Goal: Entertainment & Leisure: Browse casually

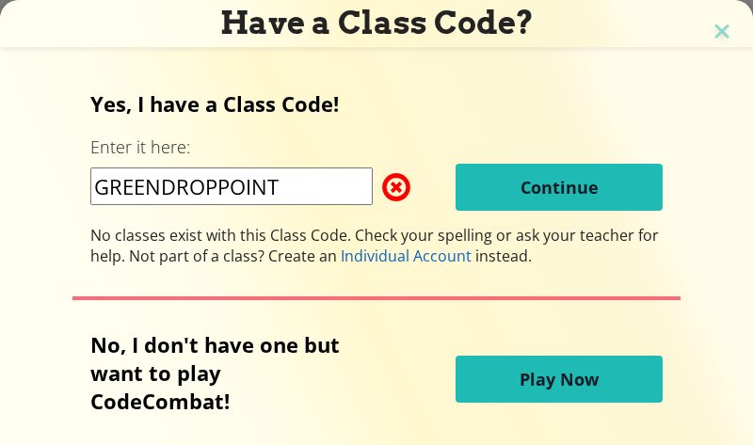
scroll to position [94, 0]
click at [584, 380] on span "Play Now" at bounding box center [558, 379] width 79 height 23
drag, startPoint x: 529, startPoint y: 464, endPoint x: 532, endPoint y: 439, distance: 24.6
click at [579, 388] on span "Play Now" at bounding box center [558, 379] width 79 height 23
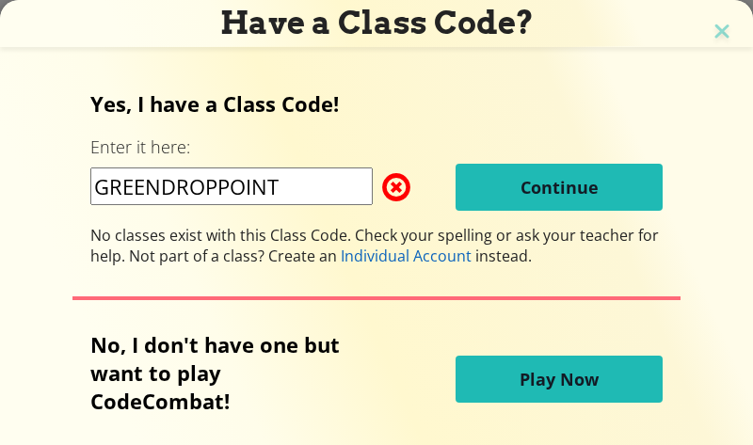
click at [579, 388] on span "Play Now" at bounding box center [558, 379] width 79 height 23
click at [579, 374] on span "Play Now" at bounding box center [558, 379] width 79 height 23
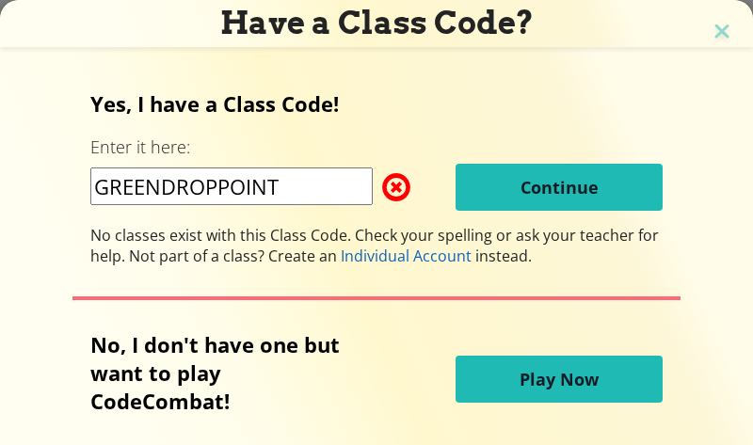
click at [382, 182] on span at bounding box center [382, 187] width 0 height 38
click at [382, 191] on span at bounding box center [382, 187] width 0 height 38
click at [304, 185] on input "GREENDROPPOINT" at bounding box center [231, 186] width 282 height 38
click at [557, 174] on button "Continue" at bounding box center [558, 187] width 207 height 47
click at [554, 180] on span "Continue" at bounding box center [559, 187] width 78 height 23
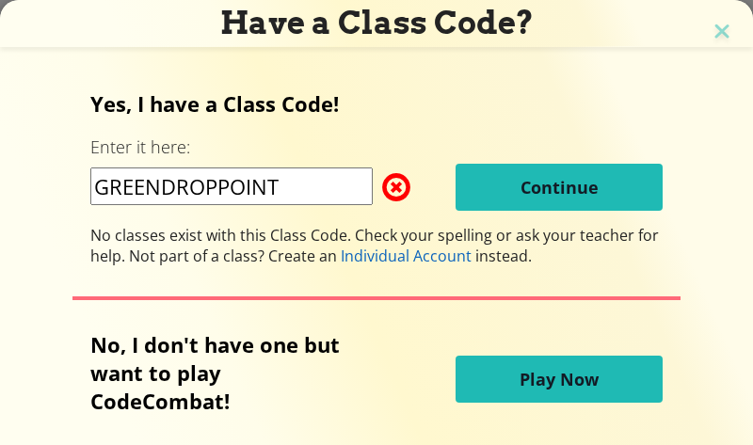
click at [554, 181] on span "Continue" at bounding box center [559, 187] width 78 height 23
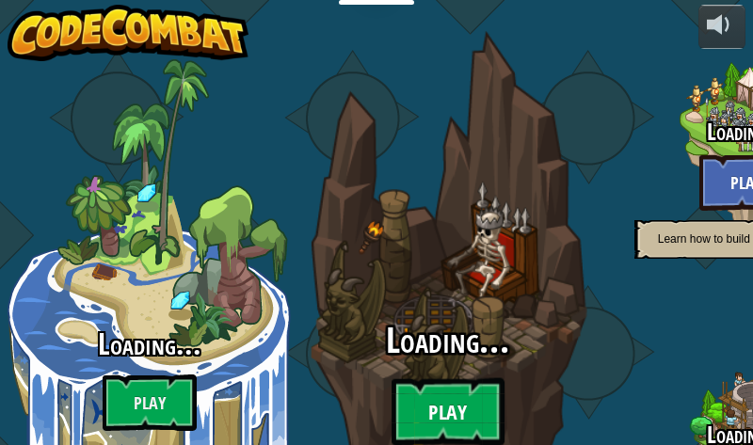
click at [459, 378] on btn "Play" at bounding box center [447, 412] width 113 height 68
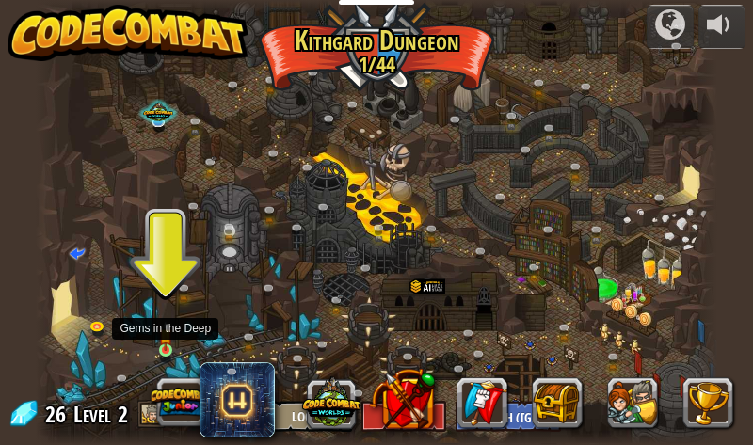
click at [169, 349] on img at bounding box center [165, 335] width 13 height 31
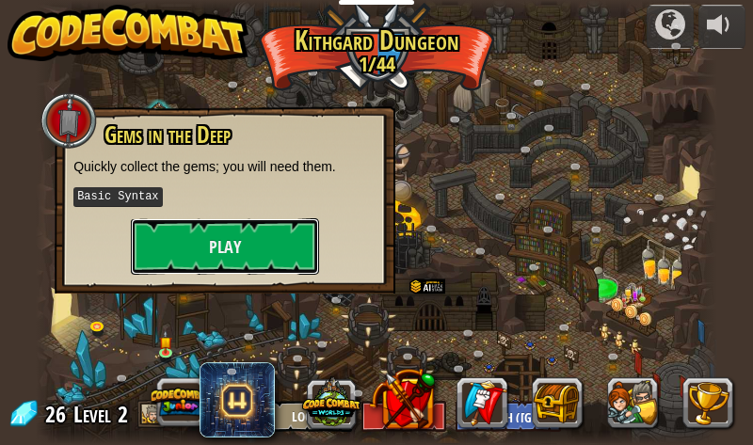
click at [199, 259] on button "Play" at bounding box center [225, 246] width 188 height 56
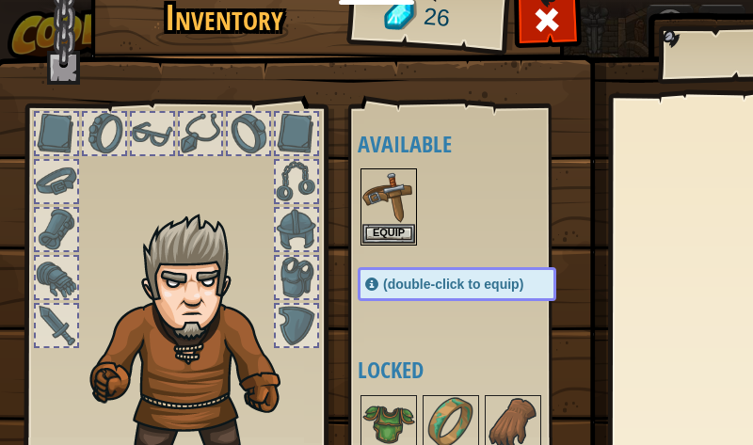
click at [371, 282] on div "(double-click to equip)" at bounding box center [457, 284] width 199 height 34
click at [397, 370] on h4 "Locked" at bounding box center [476, 370] width 236 height 24
click at [388, 231] on button "Equip" at bounding box center [388, 233] width 53 height 20
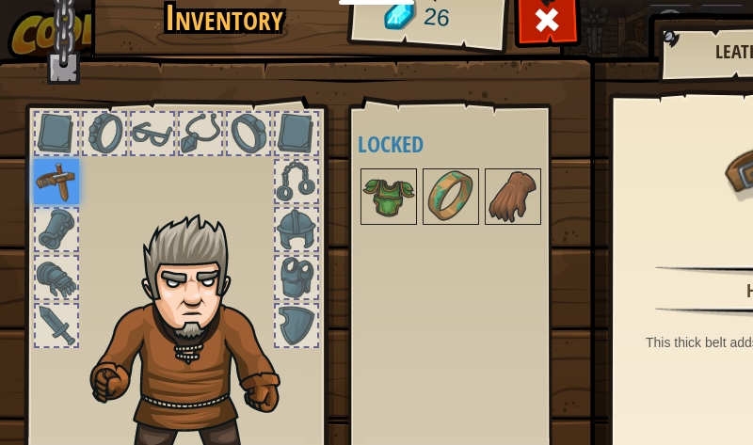
click at [149, 122] on div at bounding box center [152, 133] width 41 height 41
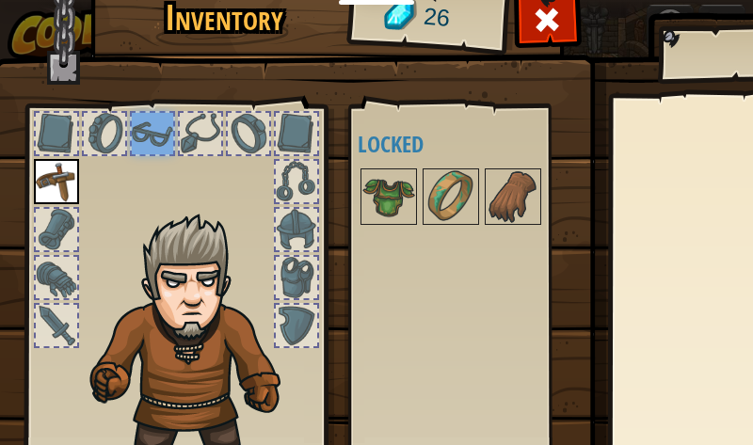
click at [151, 122] on div at bounding box center [152, 133] width 41 height 41
drag, startPoint x: 188, startPoint y: 132, endPoint x: 201, endPoint y: 135, distance: 13.5
click at [201, 135] on div at bounding box center [200, 133] width 41 height 41
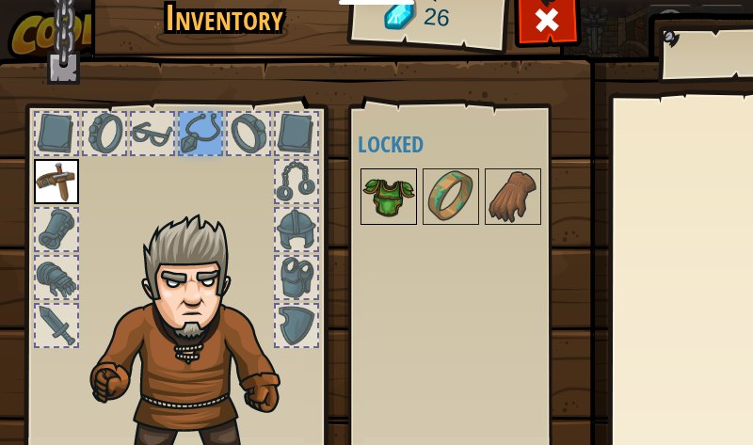
click at [386, 185] on img at bounding box center [388, 196] width 53 height 53
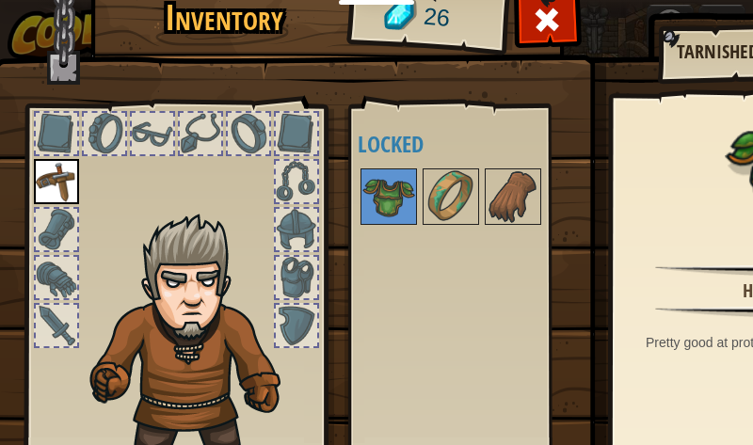
drag, startPoint x: 386, startPoint y: 185, endPoint x: 374, endPoint y: 198, distance: 16.6
click at [322, 197] on div "Inventory 26 Available Equip Equip (double-click to equip) Locked Tarnished Bro…" at bounding box center [478, 286] width 957 height 621
click at [374, 197] on img at bounding box center [388, 196] width 53 height 53
click at [440, 196] on img at bounding box center [450, 196] width 53 height 53
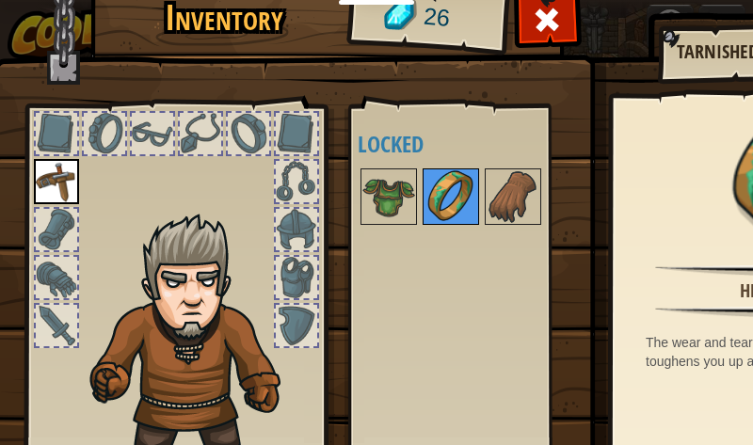
click at [440, 196] on img at bounding box center [450, 196] width 53 height 53
click at [525, 199] on img at bounding box center [512, 196] width 53 height 53
click at [516, 190] on img at bounding box center [512, 196] width 53 height 53
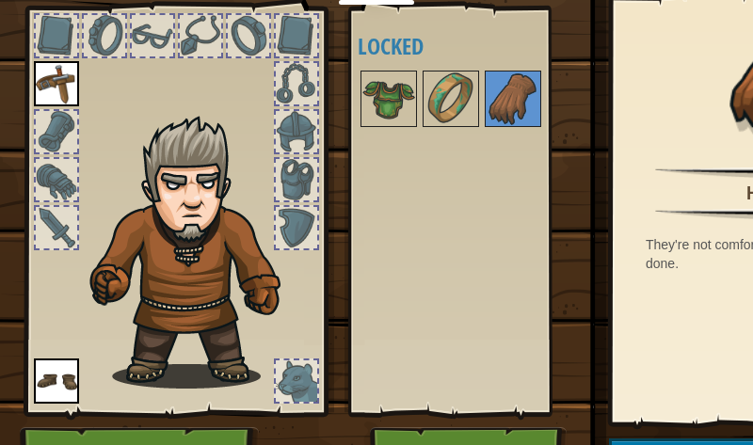
scroll to position [30, 0]
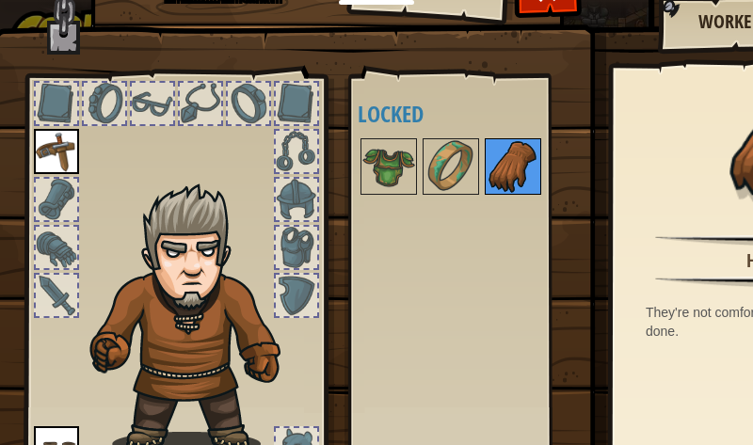
click at [521, 167] on img at bounding box center [512, 166] width 53 height 53
click at [199, 94] on div at bounding box center [200, 103] width 41 height 41
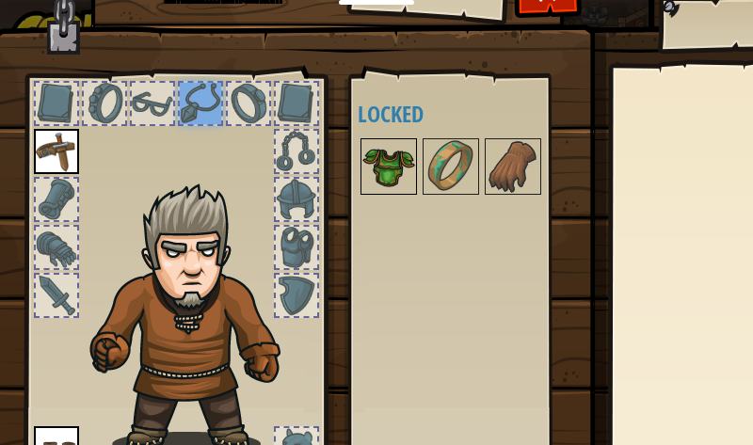
click at [380, 173] on img at bounding box center [388, 166] width 53 height 53
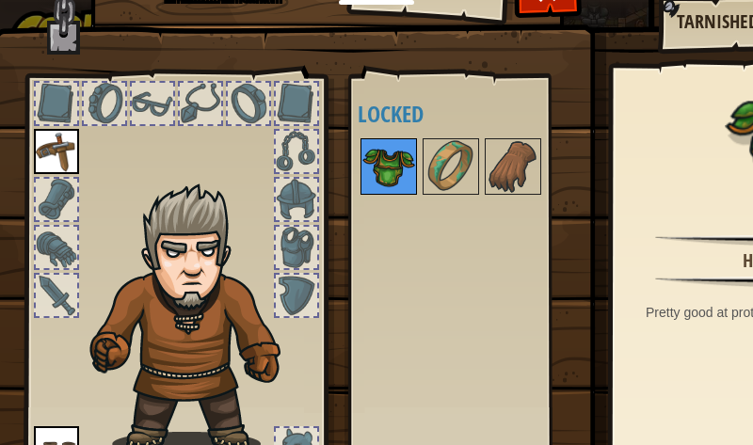
click at [380, 173] on img at bounding box center [388, 166] width 53 height 53
click at [68, 253] on div at bounding box center [56, 247] width 41 height 41
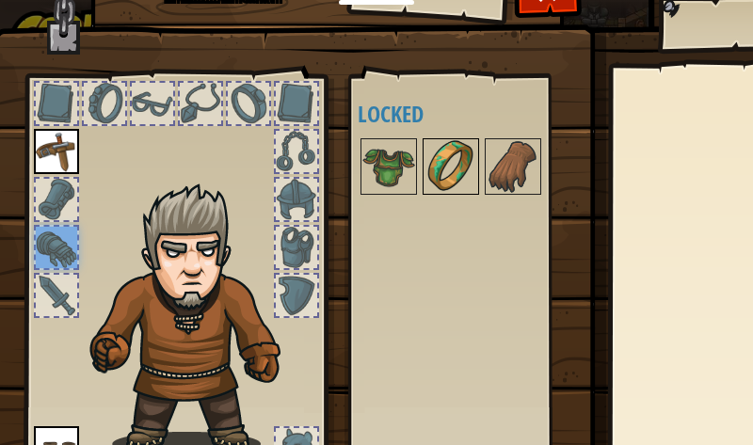
click at [478, 141] on div "Available Equip Equip (double-click to equip) Locked" at bounding box center [476, 279] width 236 height 392
click at [464, 162] on img at bounding box center [450, 166] width 53 height 53
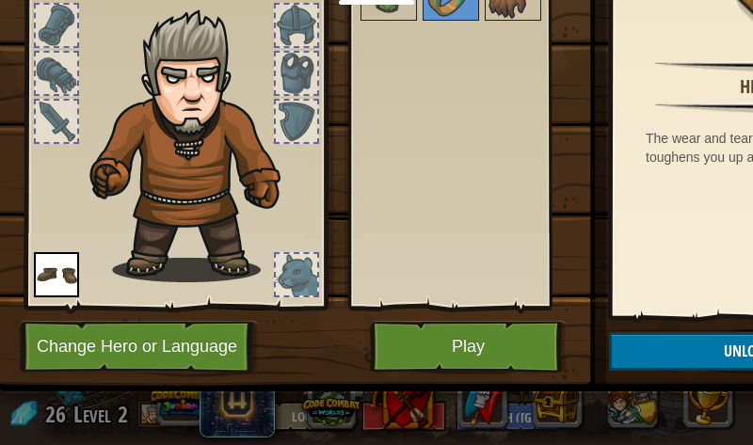
scroll to position [218, 0]
